Goal: Transaction & Acquisition: Obtain resource

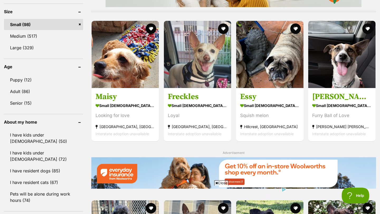
scroll to position [508, 0]
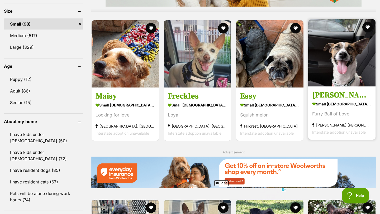
click at [337, 45] on img at bounding box center [341, 52] width 67 height 67
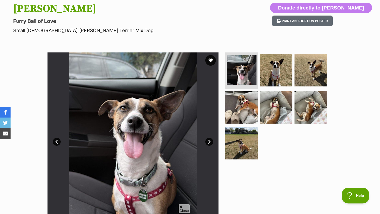
scroll to position [79, 0]
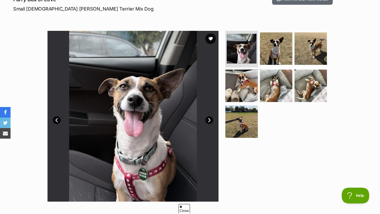
click at [209, 120] on link "Next" at bounding box center [209, 120] width 8 height 8
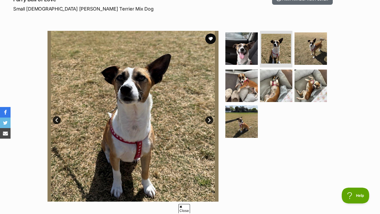
click at [209, 120] on link "Next" at bounding box center [209, 120] width 8 height 8
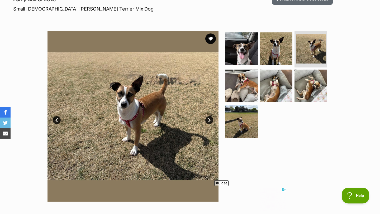
scroll to position [0, 0]
click at [209, 120] on link "Next" at bounding box center [209, 120] width 8 height 8
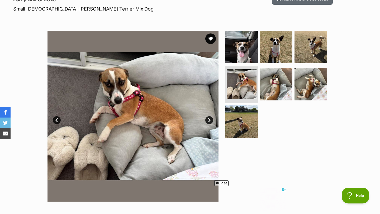
click at [209, 120] on link "Next" at bounding box center [209, 120] width 8 height 8
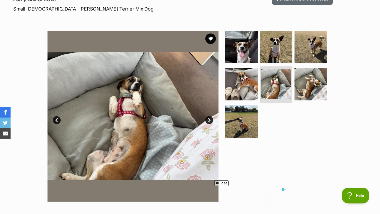
click at [209, 120] on link "Next" at bounding box center [209, 120] width 8 height 8
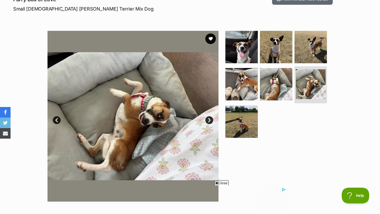
click at [209, 118] on link "Next" at bounding box center [209, 120] width 8 height 8
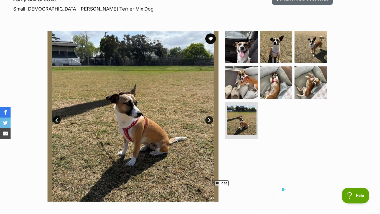
click at [209, 118] on link "Next" at bounding box center [209, 120] width 8 height 8
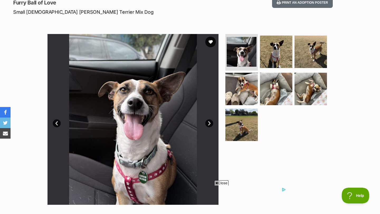
scroll to position [72, 0]
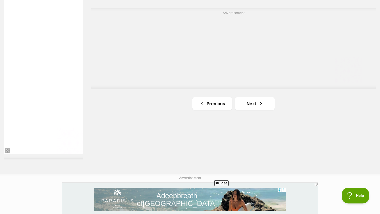
scroll to position [956, 0]
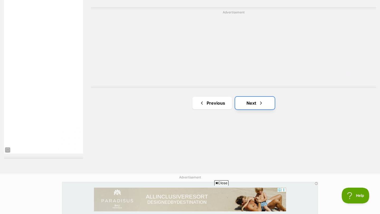
click at [246, 97] on link "Next" at bounding box center [255, 103] width 40 height 13
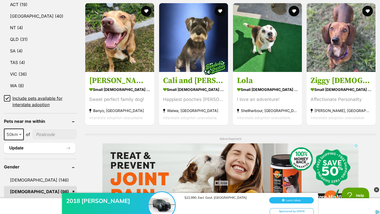
scroll to position [310, 0]
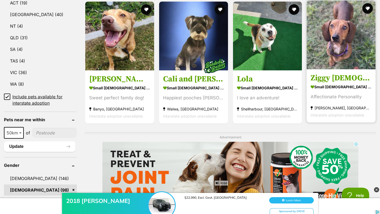
click at [334, 34] on img at bounding box center [340, 35] width 69 height 69
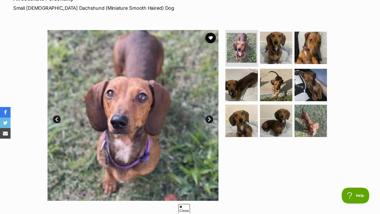
scroll to position [82, 0]
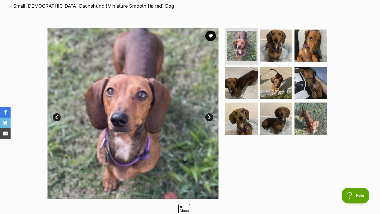
click at [209, 116] on link "Next" at bounding box center [209, 117] width 8 height 8
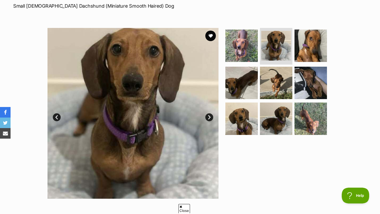
scroll to position [0, 0]
click at [209, 116] on link "Next" at bounding box center [209, 117] width 8 height 8
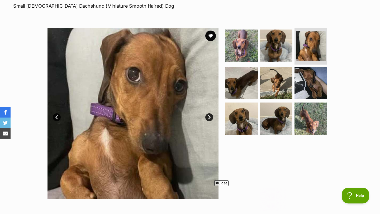
click at [209, 116] on link "Next" at bounding box center [209, 117] width 8 height 8
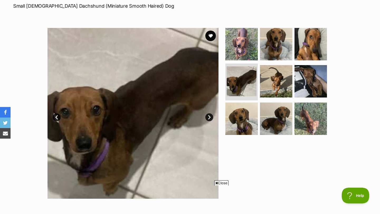
click at [209, 116] on link "Next" at bounding box center [209, 117] width 8 height 8
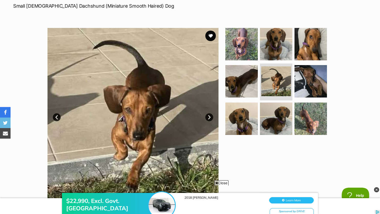
click at [209, 116] on link "Next" at bounding box center [209, 117] width 8 height 8
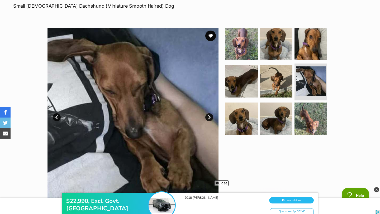
click at [209, 116] on link "Next" at bounding box center [209, 117] width 8 height 8
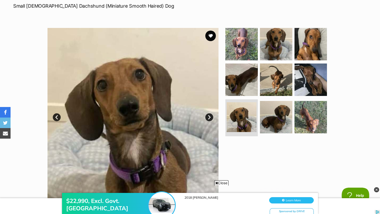
click at [209, 116] on link "Next" at bounding box center [209, 117] width 8 height 8
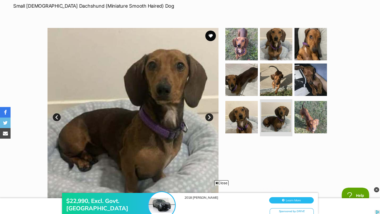
click at [209, 116] on link "Next" at bounding box center [209, 117] width 8 height 8
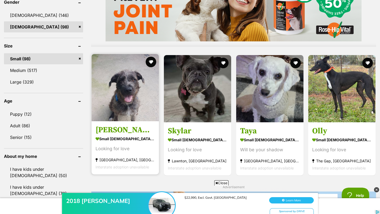
click at [127, 83] on img at bounding box center [125, 87] width 67 height 67
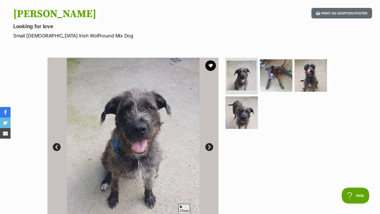
scroll to position [101, 0]
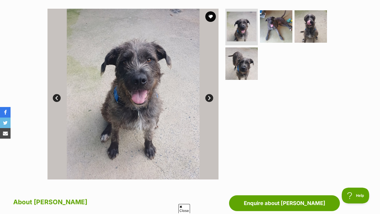
click at [210, 95] on link "Next" at bounding box center [209, 98] width 8 height 8
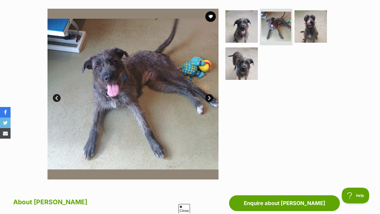
click at [210, 95] on link "Next" at bounding box center [209, 98] width 8 height 8
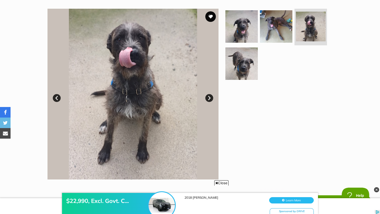
scroll to position [0, 0]
click at [210, 95] on link "Next" at bounding box center [209, 98] width 8 height 8
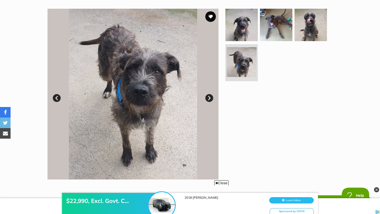
click at [210, 95] on link "Next" at bounding box center [209, 98] width 8 height 8
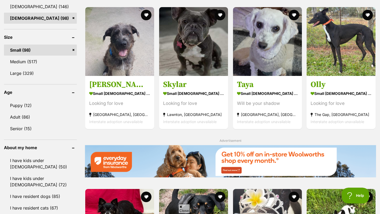
scroll to position [483, 0]
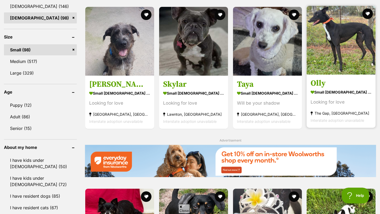
click at [329, 34] on div "1142434 Charlie small female Dog Looking for love Gunnedah, NSW Interstate adop…" at bounding box center [230, 70] width 291 height 737
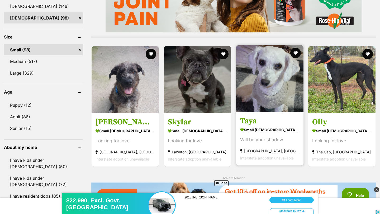
scroll to position [0, 0]
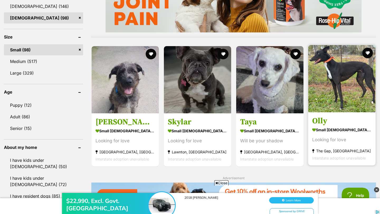
click at [332, 75] on img at bounding box center [341, 78] width 67 height 67
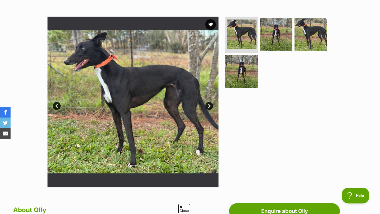
scroll to position [98, 0]
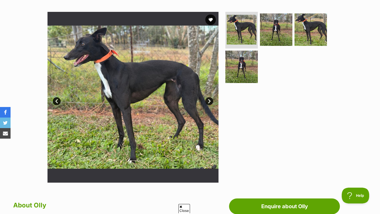
click at [210, 98] on link "Next" at bounding box center [209, 101] width 8 height 8
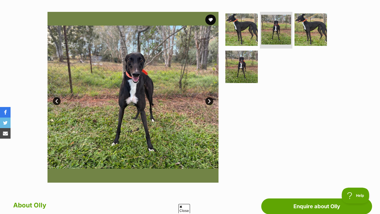
scroll to position [0, 0]
click at [210, 98] on link "Next" at bounding box center [209, 101] width 8 height 8
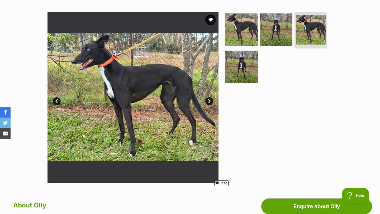
click at [210, 98] on link "Next" at bounding box center [209, 101] width 8 height 8
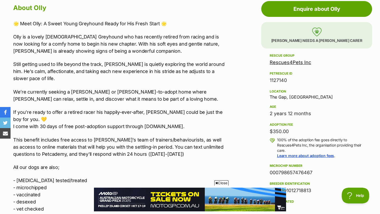
scroll to position [296, 0]
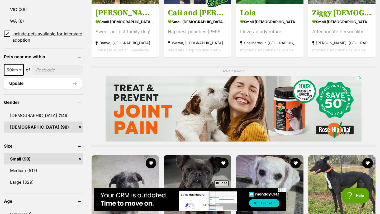
scroll to position [389, 0]
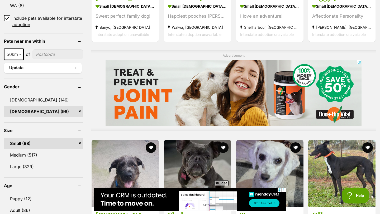
click at [80, 138] on link "Small (98)" at bounding box center [43, 143] width 79 height 11
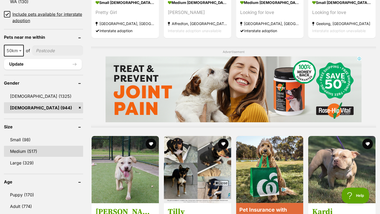
click at [32, 152] on link "Medium (517)" at bounding box center [43, 151] width 79 height 11
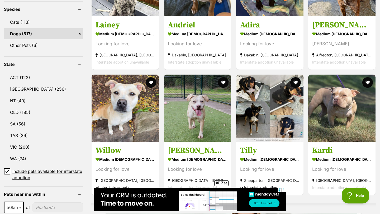
scroll to position [239, 0]
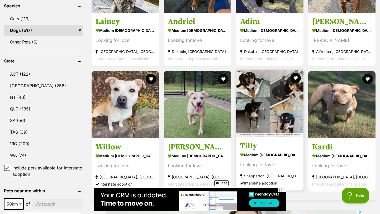
click at [273, 85] on img at bounding box center [269, 103] width 67 height 67
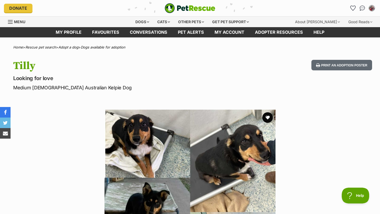
click at [184, 140] on img at bounding box center [189, 195] width 171 height 171
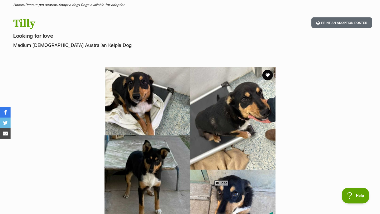
scroll to position [42, 0]
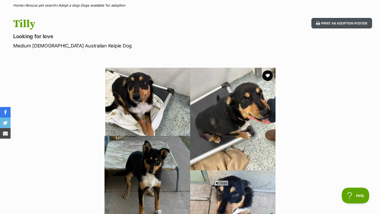
click at [338, 24] on button "Print an adoption poster" at bounding box center [341, 23] width 61 height 11
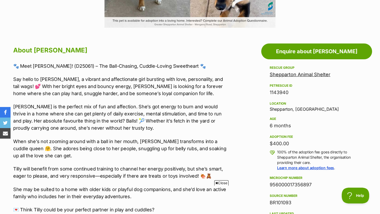
scroll to position [257, 0]
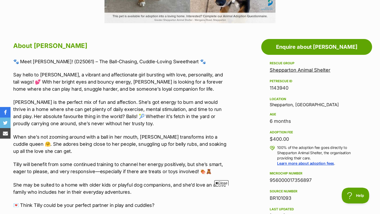
click at [220, 183] on span "Close" at bounding box center [221, 182] width 14 height 5
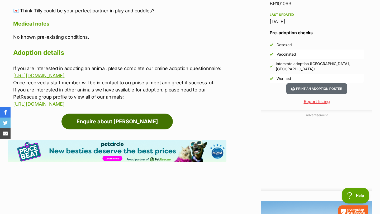
scroll to position [0, 0]
click at [144, 124] on link "Enquire about [PERSON_NAME]" at bounding box center [116, 122] width 111 height 16
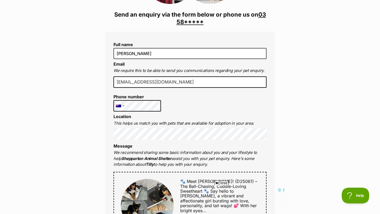
scroll to position [116, 0]
click at [194, 20] on link "03 58*****" at bounding box center [220, 18] width 89 height 14
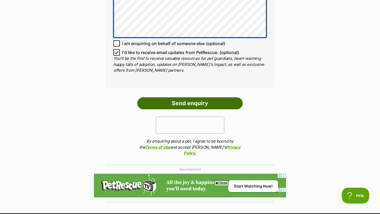
scroll to position [449, 0]
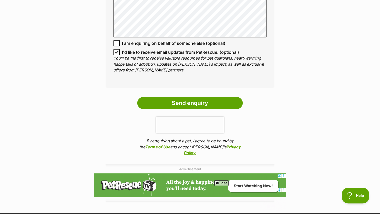
click at [116, 51] on icon at bounding box center [116, 52] width 3 height 2
click at [116, 49] on input "I'd like to receive email updates from PetRescue. (optional)" at bounding box center [116, 52] width 6 height 6
checkbox input "false"
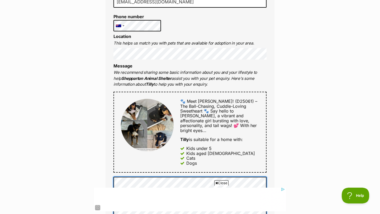
scroll to position [198, 0]
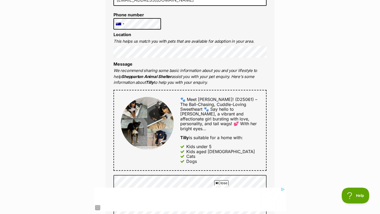
click at [217, 183] on span "Close" at bounding box center [221, 182] width 14 height 5
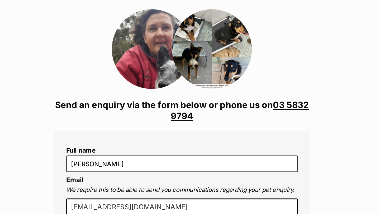
scroll to position [60, 0]
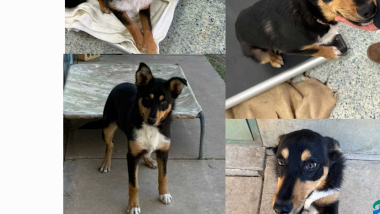
click at [159, 91] on img at bounding box center [189, 87] width 171 height 171
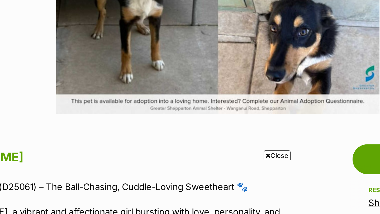
click at [218, 183] on span "Close" at bounding box center [221, 182] width 14 height 5
